Goal: Task Accomplishment & Management: Use online tool/utility

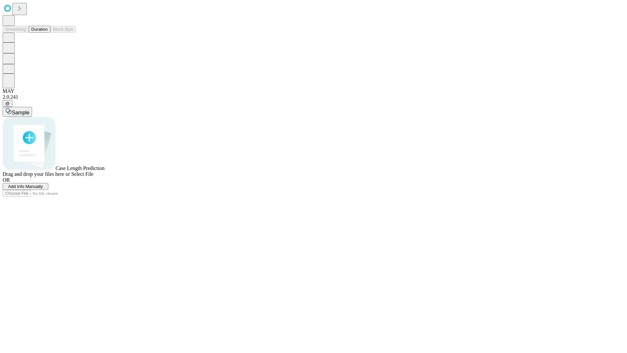
click at [48, 33] on button "Duration" at bounding box center [40, 29] width 22 height 7
click at [93, 177] on span "Select File" at bounding box center [82, 174] width 22 height 6
